Goal: Information Seeking & Learning: Learn about a topic

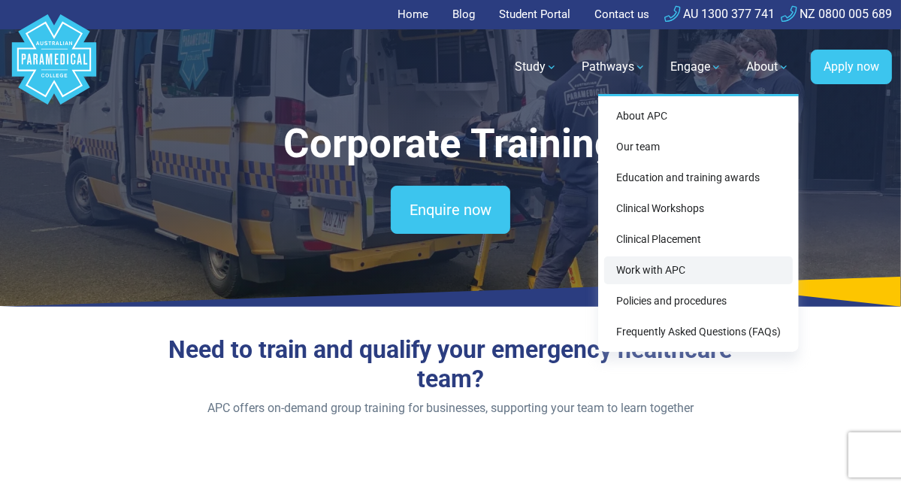
click at [684, 263] on link "Work with APC" at bounding box center [698, 270] width 189 height 28
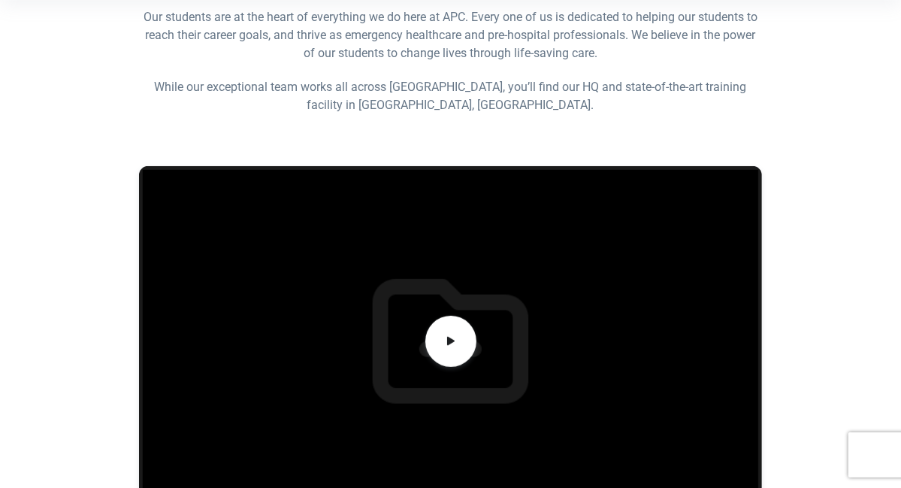
scroll to position [416, 0]
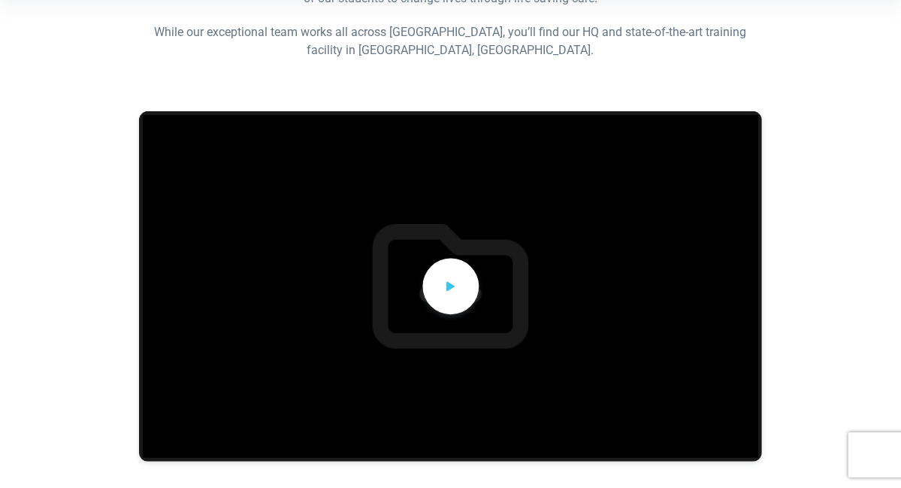
click at [452, 298] on icon at bounding box center [451, 286] width 17 height 25
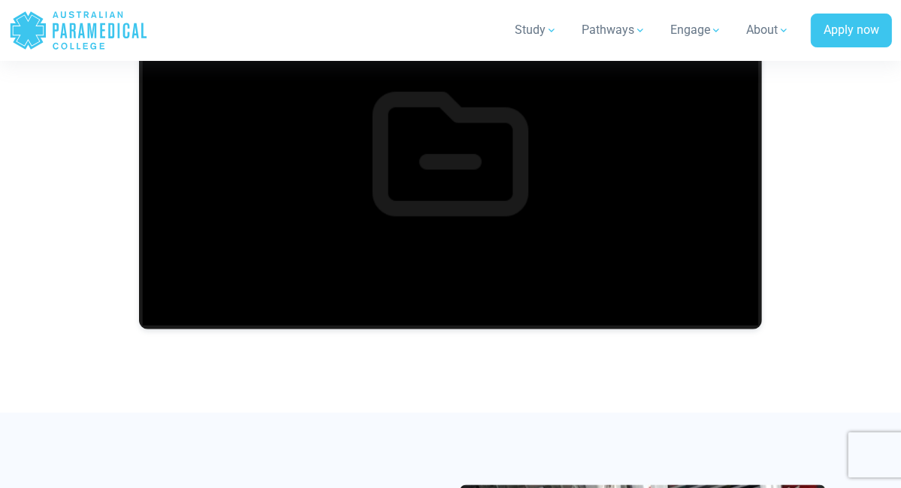
scroll to position [575, 0]
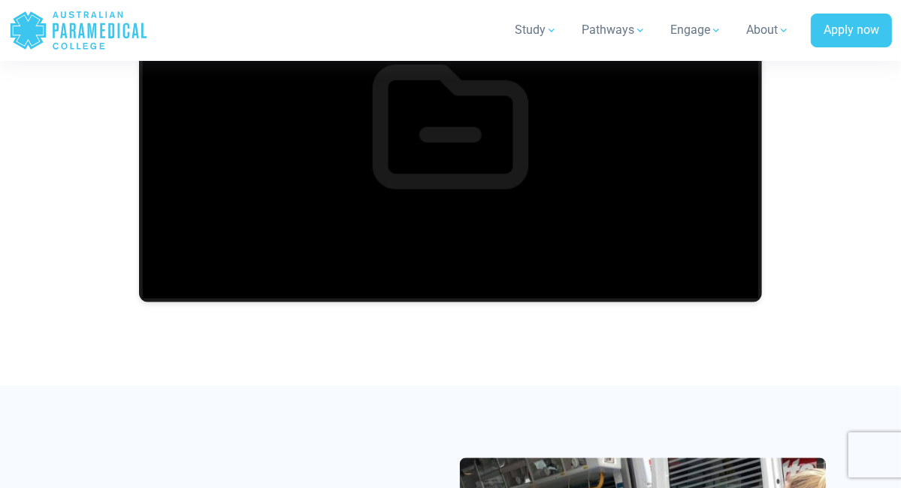
click at [591, 205] on div at bounding box center [450, 127] width 622 height 350
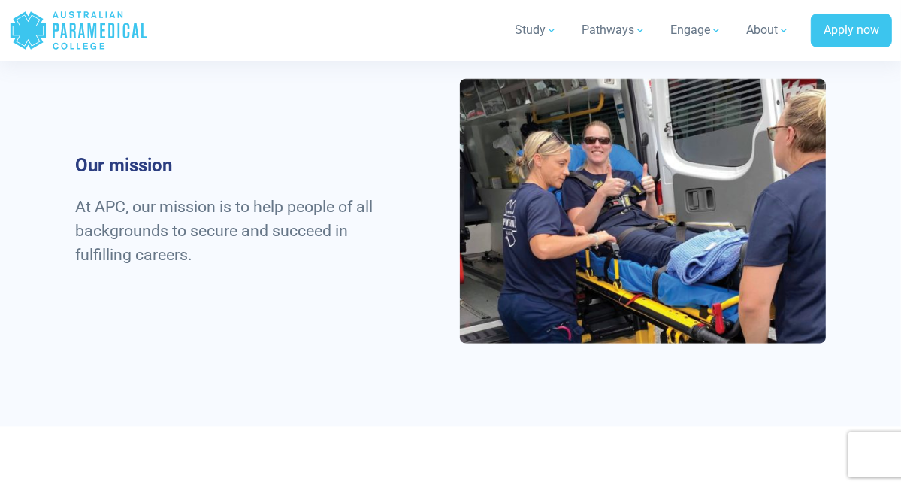
scroll to position [956, 0]
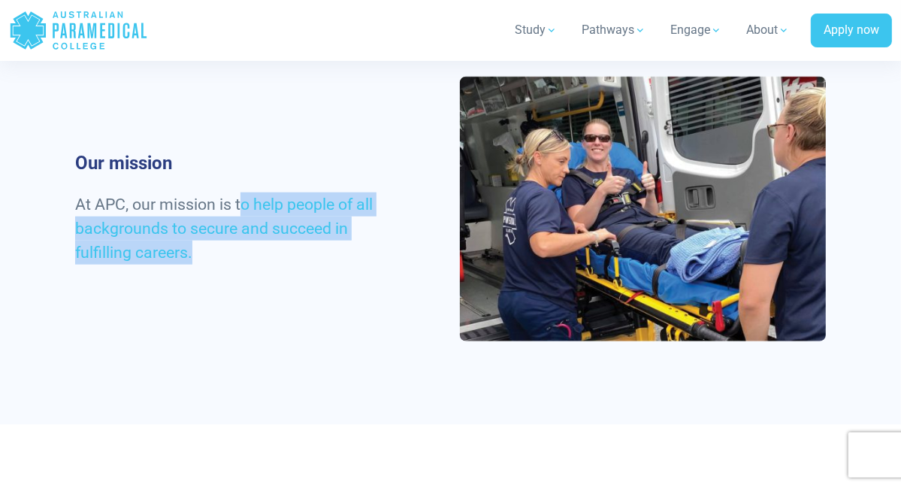
drag, startPoint x: 240, startPoint y: 244, endPoint x: 275, endPoint y: 293, distance: 60.9
click at [275, 265] on p "At APC, our mission is to help people of all backgrounds to secure and succeed …" at bounding box center [226, 228] width 302 height 72
copy span "o help people of all backgrounds to secure and succeed in fulfilling careers."
